Goal: Find specific page/section: Find specific page/section

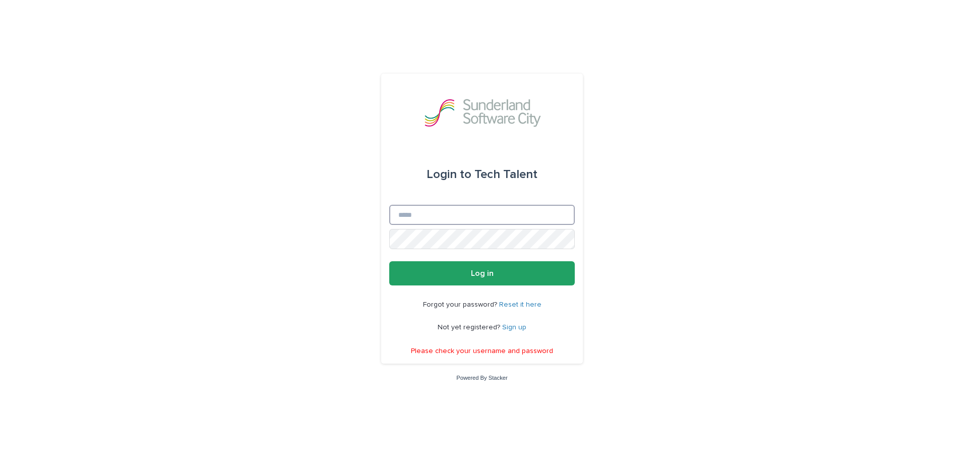
click at [438, 215] on input "Email" at bounding box center [482, 215] width 186 height 20
type input "**********"
click at [458, 265] on button "Log in" at bounding box center [482, 273] width 186 height 24
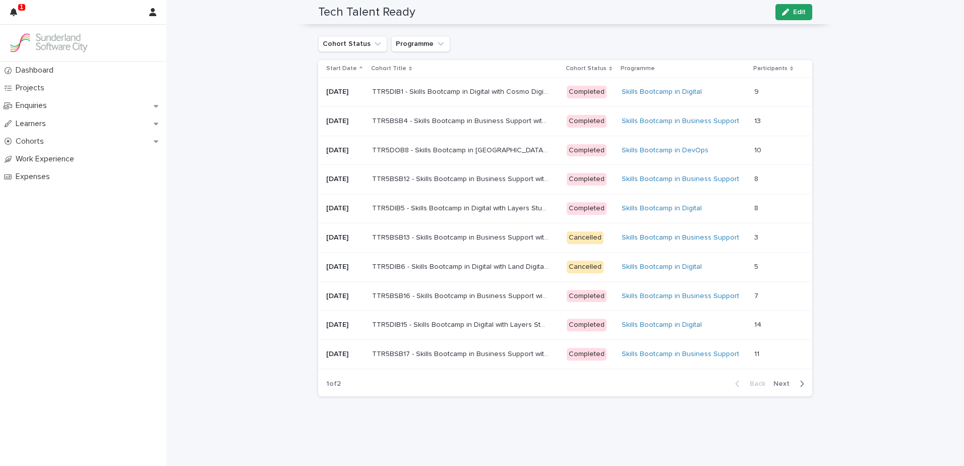
scroll to position [681, 0]
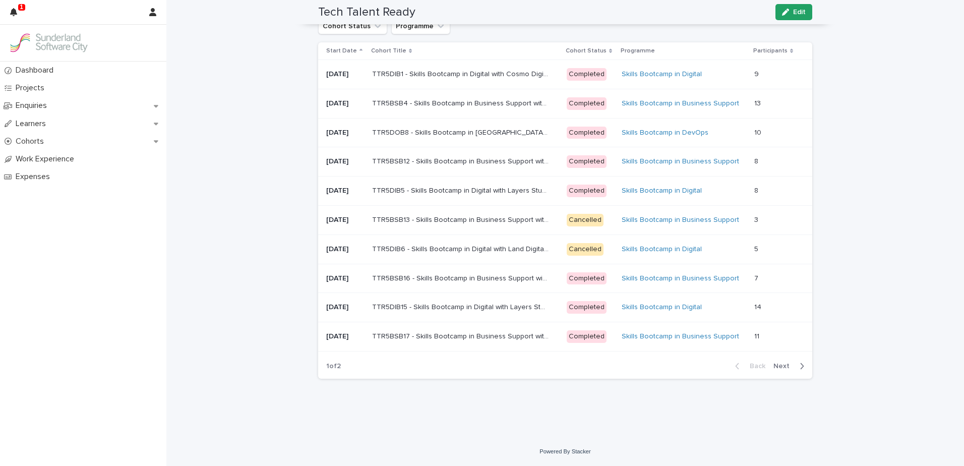
click at [780, 365] on span "Next" at bounding box center [785, 366] width 22 height 7
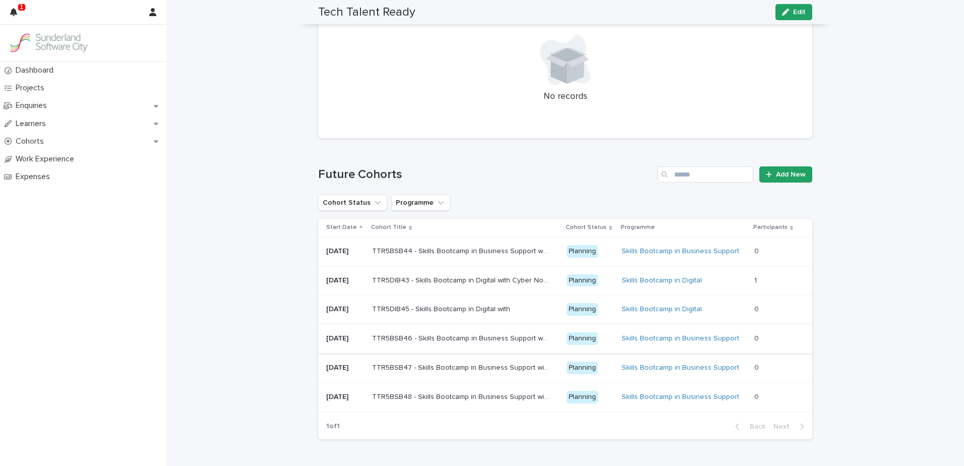
scroll to position [355, 0]
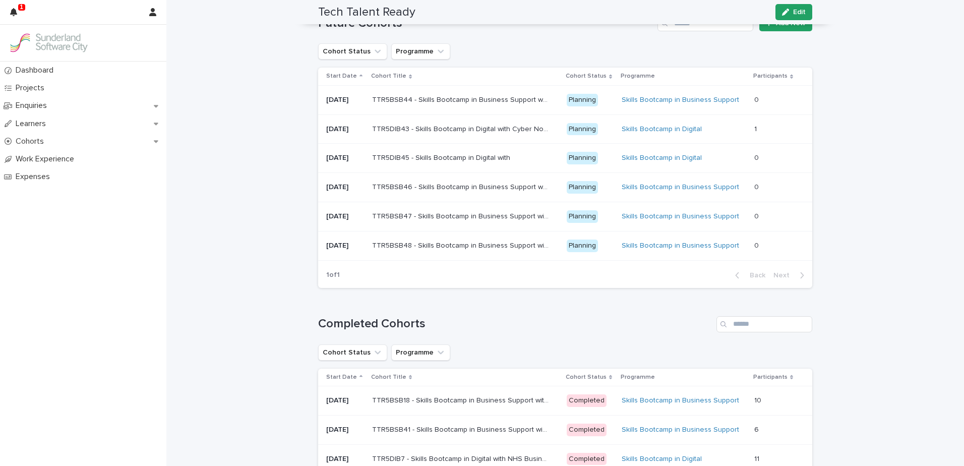
click at [375, 126] on p "TTR5DIB43 - Skills Bootcamp in Digital with Cyber North" at bounding box center [461, 128] width 179 height 11
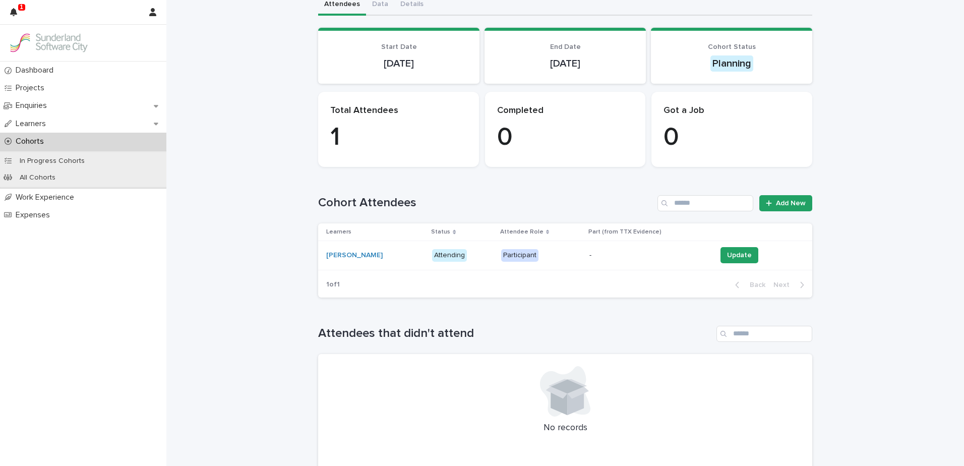
scroll to position [101, 0]
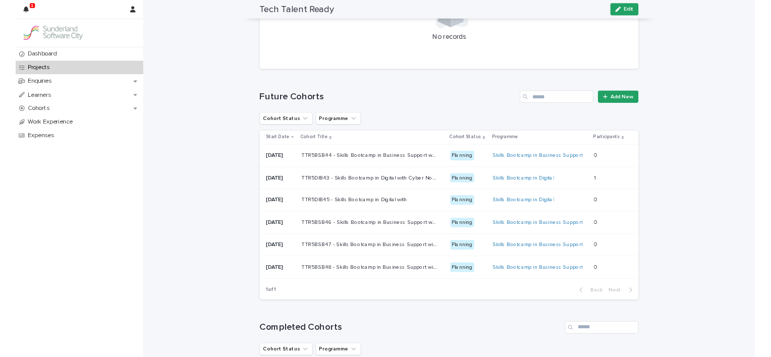
scroll to position [303, 0]
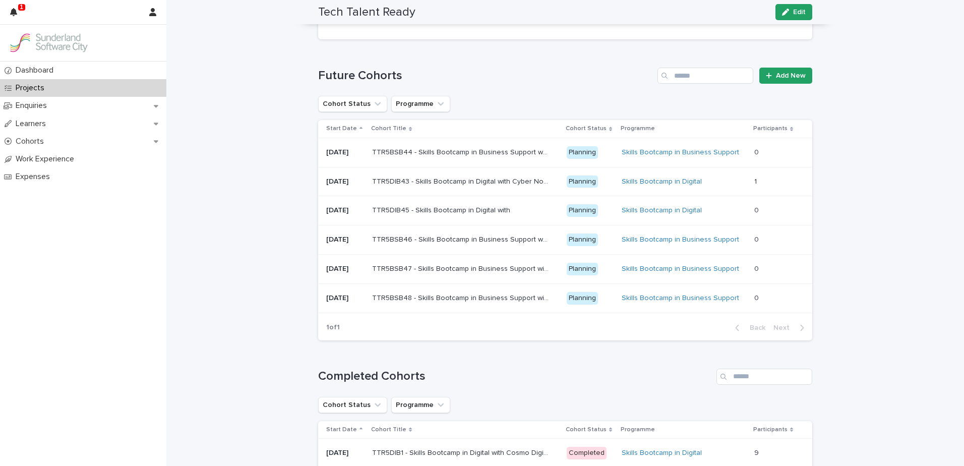
click at [161, 288] on div "Dashboard Projects Enquiries Learners Cohorts Work Experience Expenses" at bounding box center [83, 264] width 166 height 404
